Goal: Navigation & Orientation: Find specific page/section

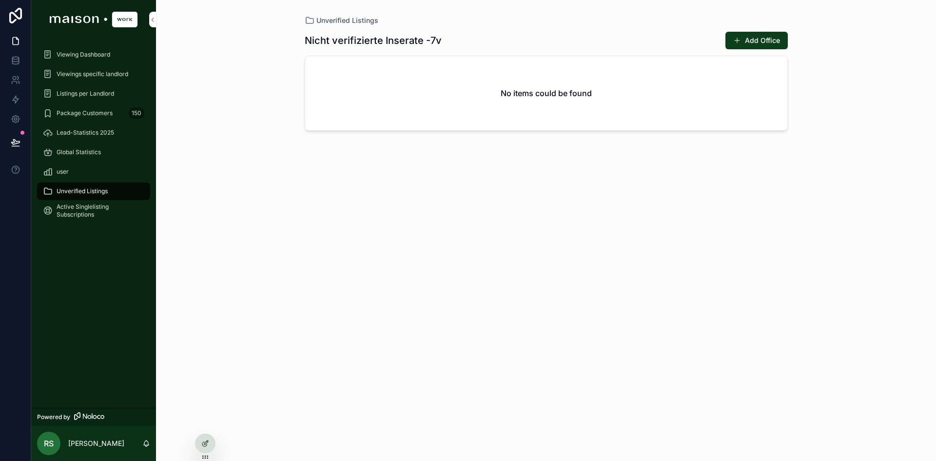
click at [89, 58] on div "Viewing Dashboard" at bounding box center [93, 55] width 101 height 16
